Goal: Task Accomplishment & Management: Complete application form

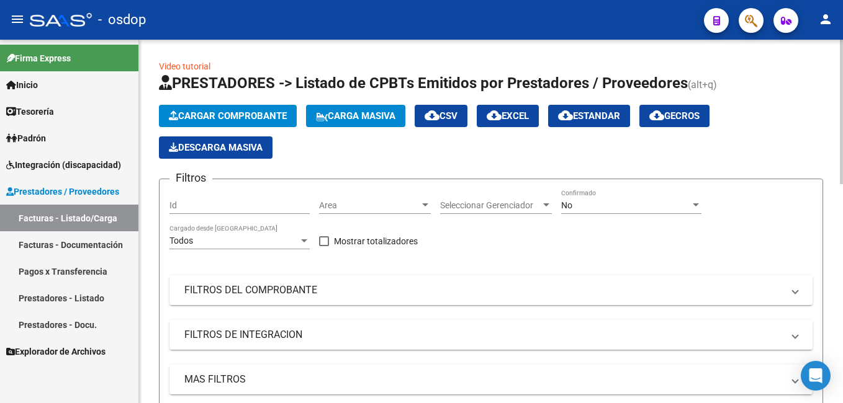
click at [256, 120] on span "Cargar Comprobante" at bounding box center [228, 115] width 118 height 11
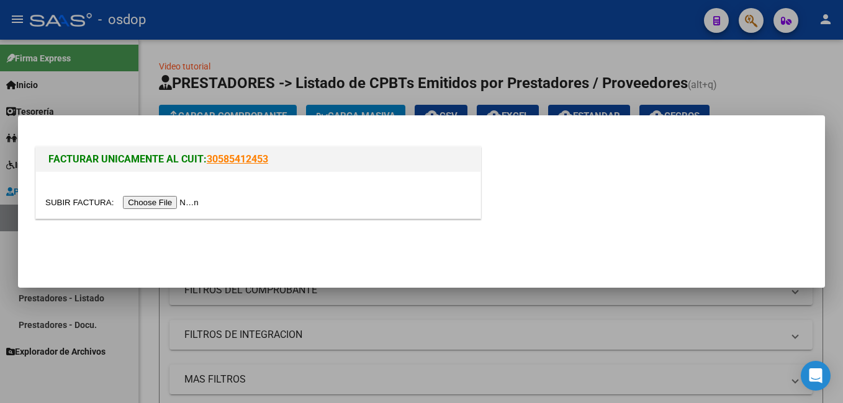
click at [170, 202] on input "file" at bounding box center [123, 202] width 157 height 13
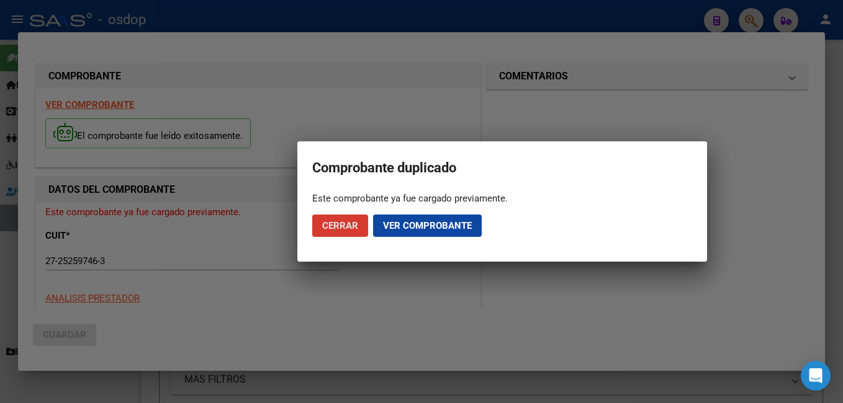
click at [389, 225] on span "Ver comprobante" at bounding box center [427, 225] width 89 height 11
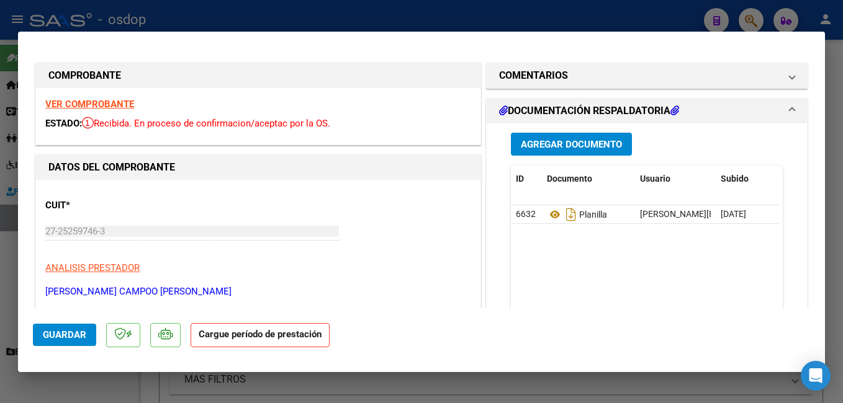
click at [412, 11] on div at bounding box center [421, 201] width 843 height 403
type input "$ 0,00"
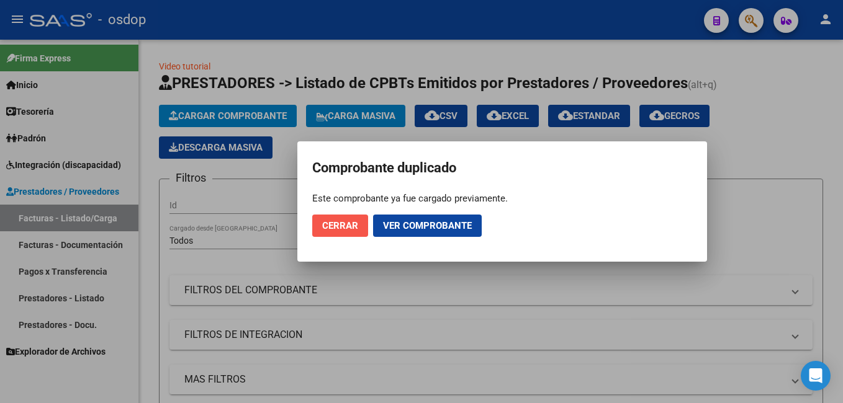
click at [346, 221] on span "Cerrar" at bounding box center [340, 225] width 36 height 11
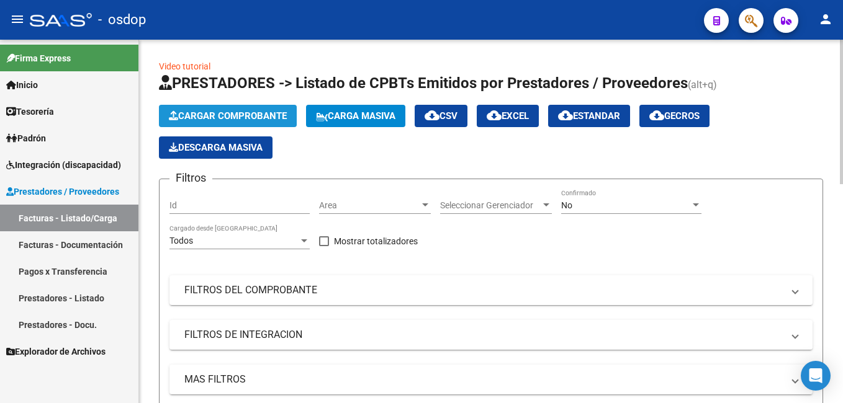
click at [254, 108] on button "Cargar Comprobante" at bounding box center [228, 116] width 138 height 22
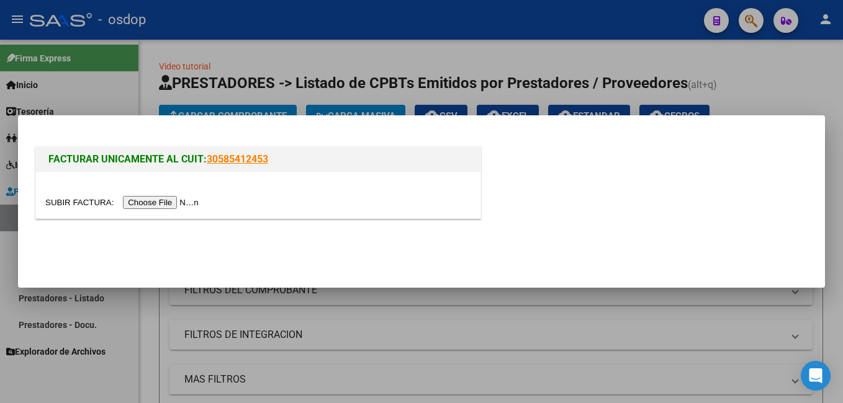
click at [177, 202] on input "file" at bounding box center [123, 202] width 157 height 13
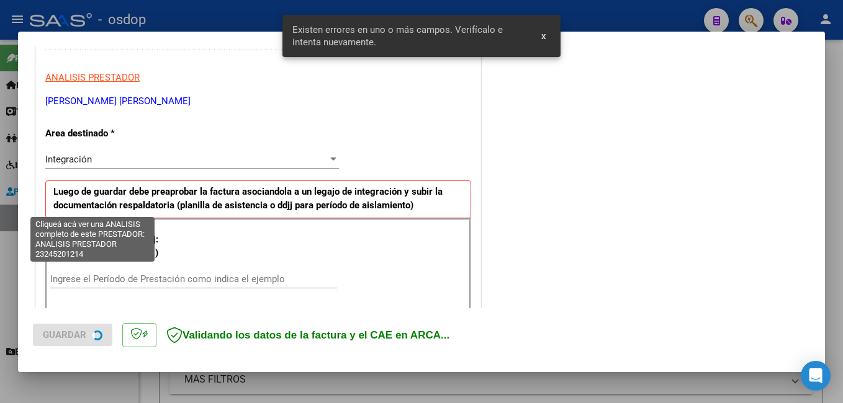
scroll to position [278, 0]
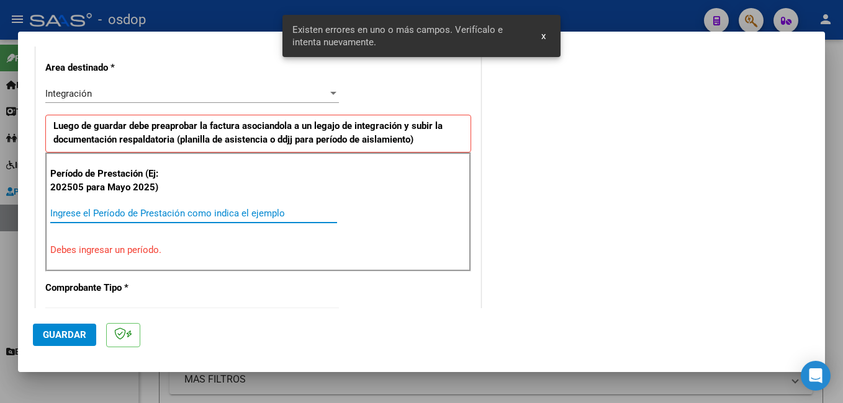
click at [163, 217] on input "Ingrese el Período de Prestación como indica el ejemplo" at bounding box center [193, 213] width 287 height 11
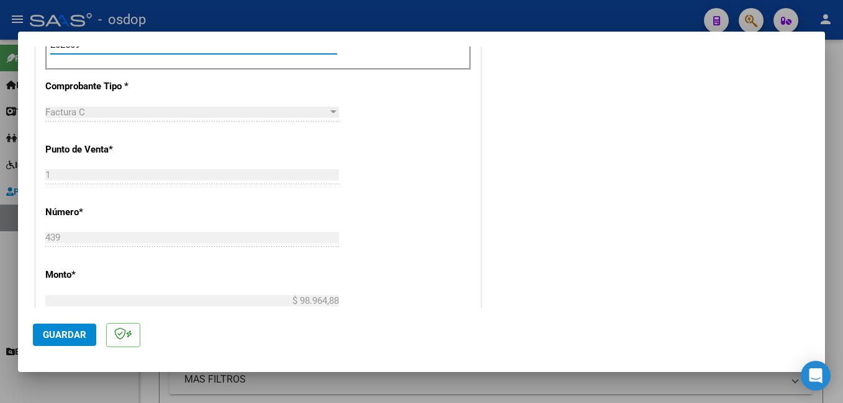
scroll to position [464, 0]
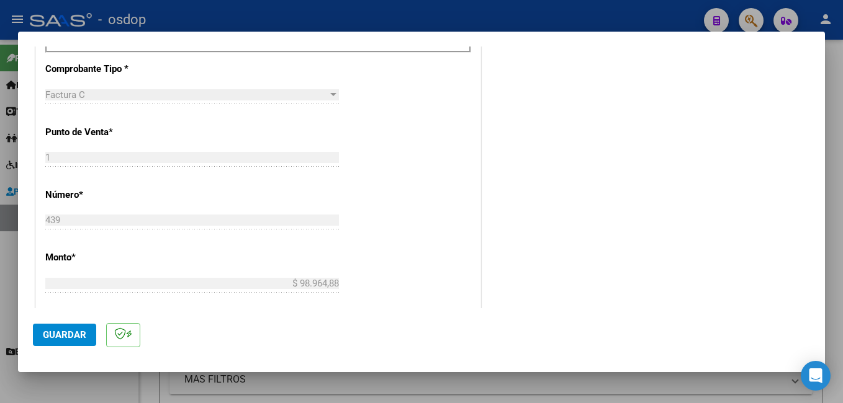
type input "202509"
click at [81, 336] on span "Guardar" at bounding box center [64, 335] width 43 height 11
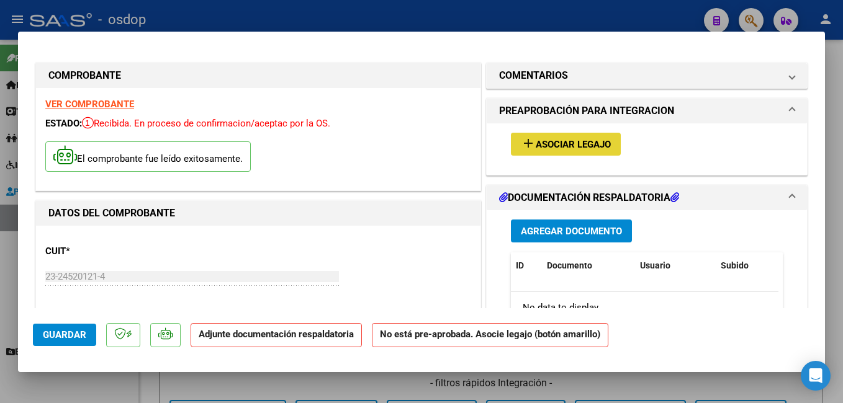
click at [547, 138] on button "add Asociar Legajo" at bounding box center [566, 144] width 110 height 23
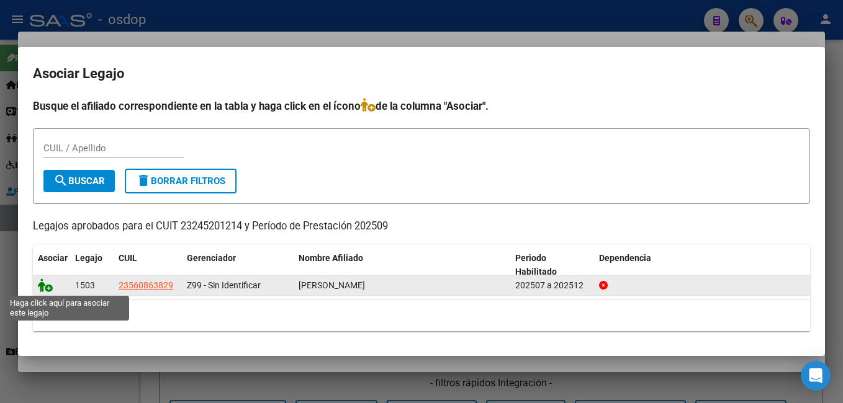
click at [45, 289] on icon at bounding box center [45, 286] width 15 height 14
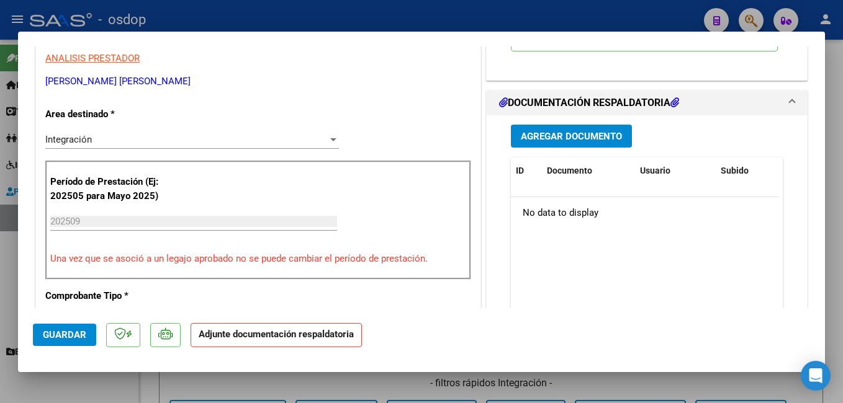
scroll to position [248, 0]
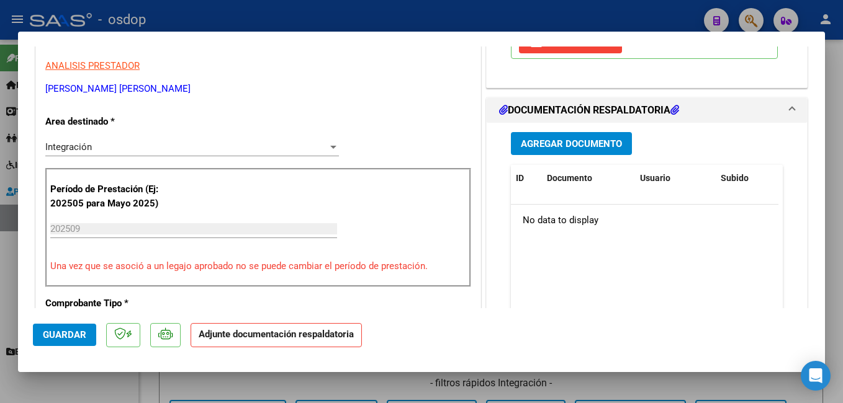
click at [541, 141] on span "Agregar Documento" at bounding box center [571, 143] width 101 height 11
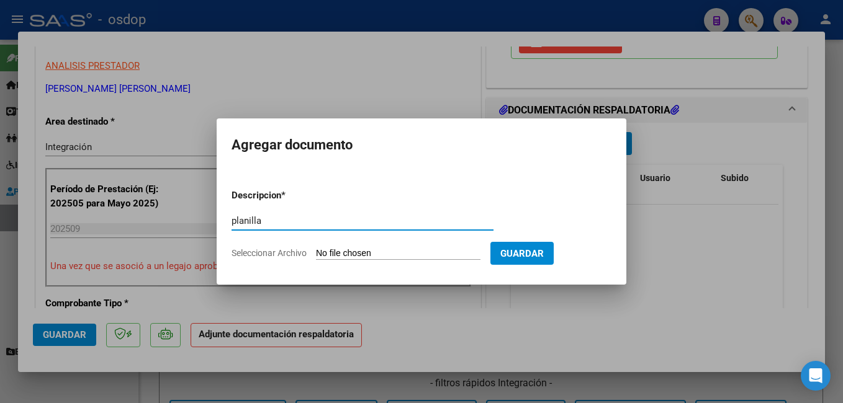
type input "planilla"
click at [389, 255] on input "Seleccionar Archivo" at bounding box center [398, 254] width 164 height 12
type input "C:\fakepath\planilla sep [PERSON_NAME].pdf"
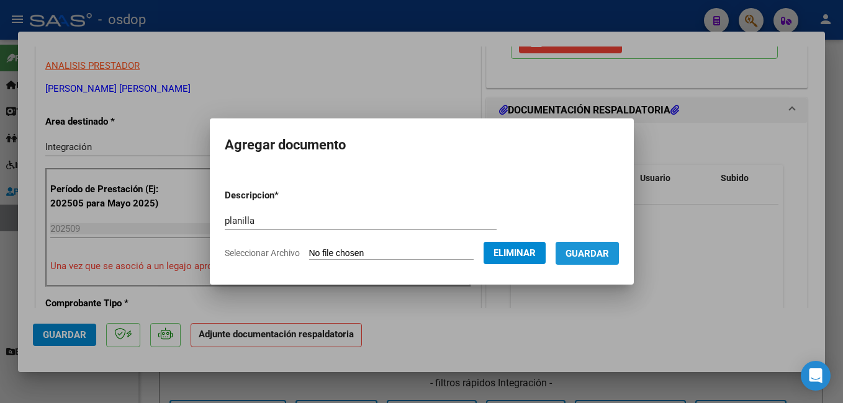
click at [595, 259] on span "Guardar" at bounding box center [586, 253] width 43 height 11
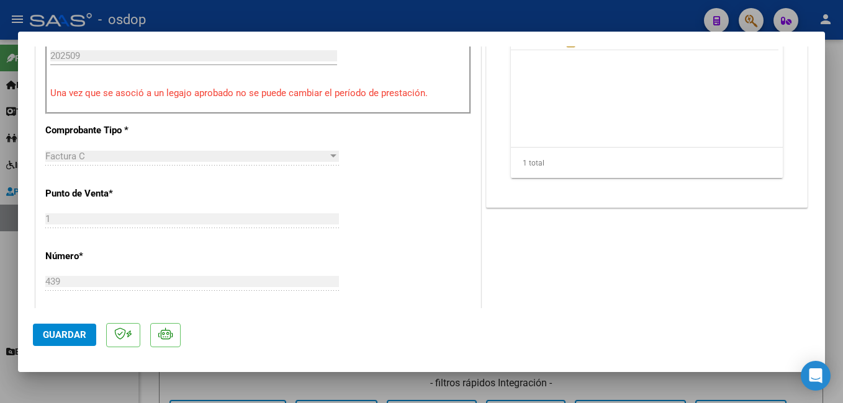
scroll to position [428, 0]
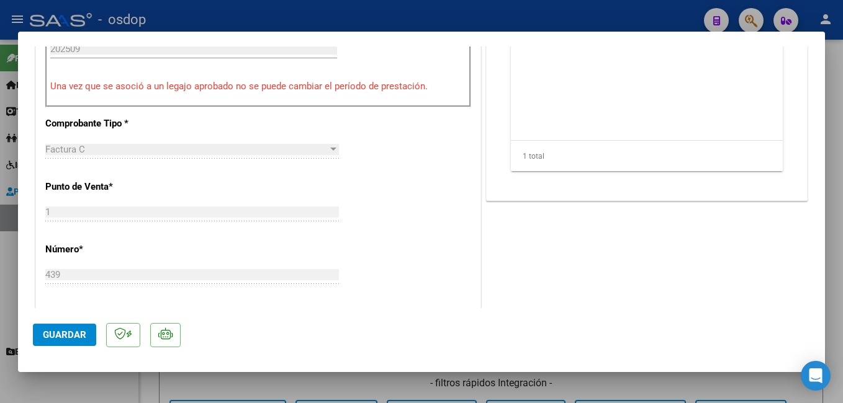
click at [55, 334] on span "Guardar" at bounding box center [64, 335] width 43 height 11
click at [268, 388] on div at bounding box center [421, 201] width 843 height 403
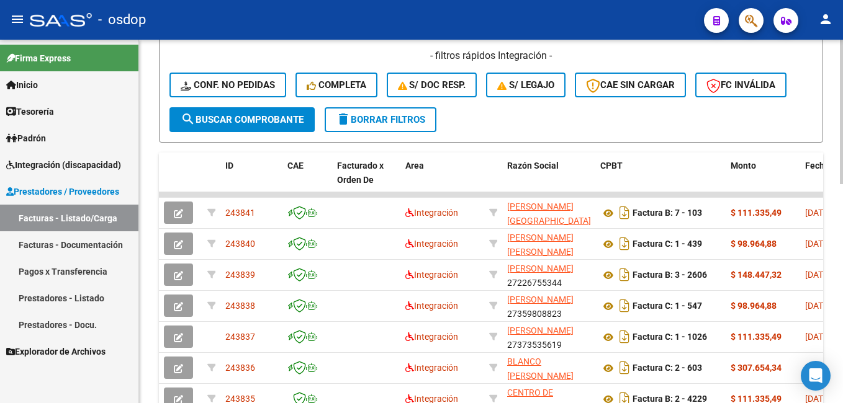
scroll to position [372, 0]
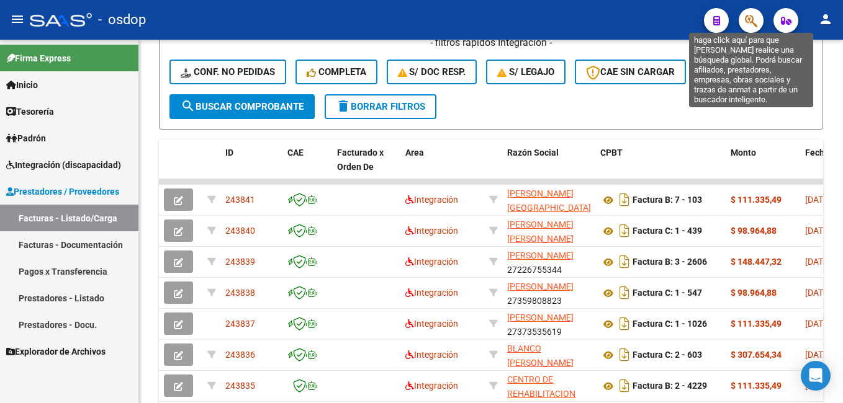
click at [746, 17] on icon "button" at bounding box center [751, 21] width 12 height 14
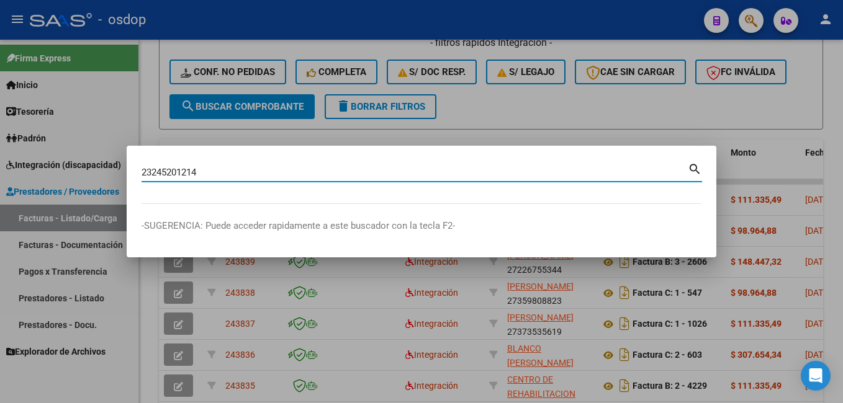
type input "23245201214"
click at [691, 163] on mat-icon "search" at bounding box center [695, 168] width 14 height 15
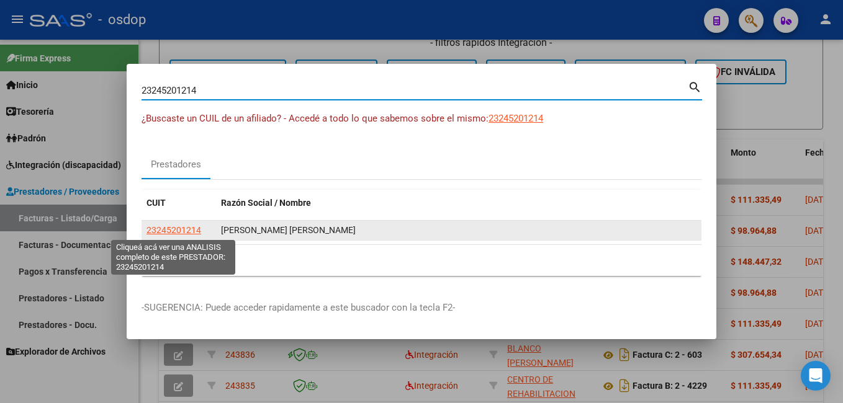
click at [177, 230] on span "23245201214" at bounding box center [173, 230] width 55 height 10
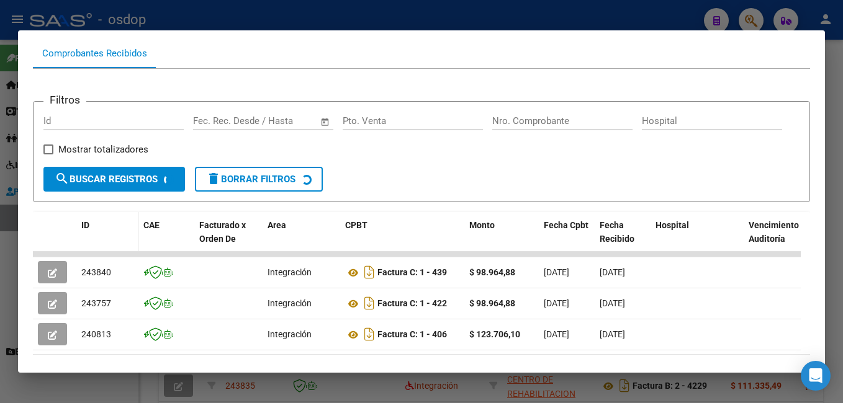
scroll to position [148, 0]
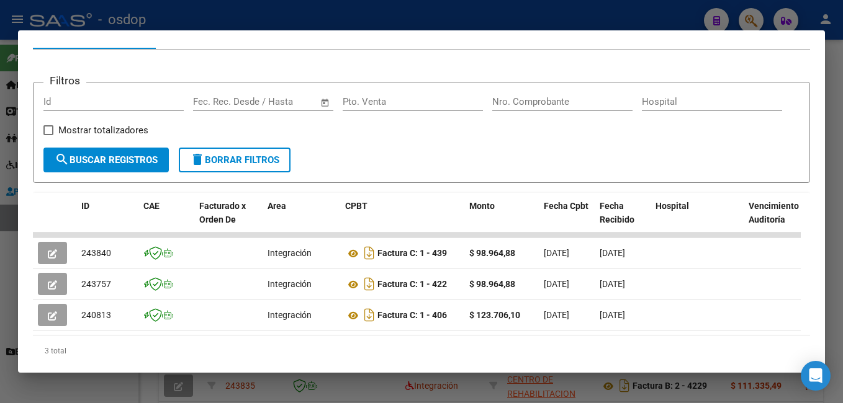
click at [760, 10] on div at bounding box center [421, 201] width 843 height 403
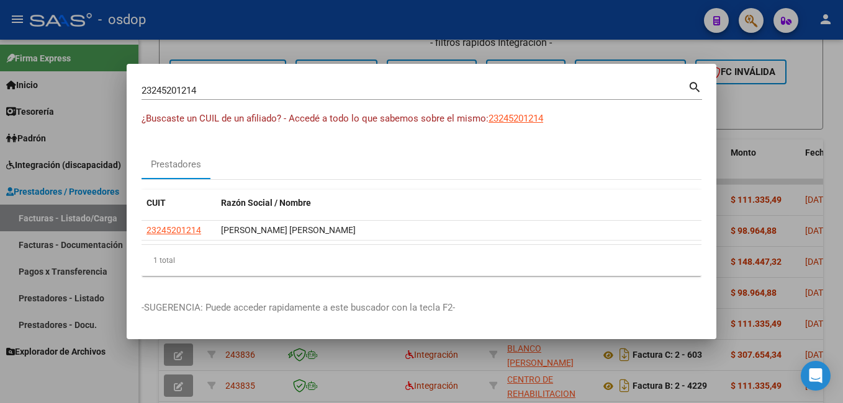
click at [577, 53] on div at bounding box center [421, 201] width 843 height 403
